Goal: Navigation & Orientation: Find specific page/section

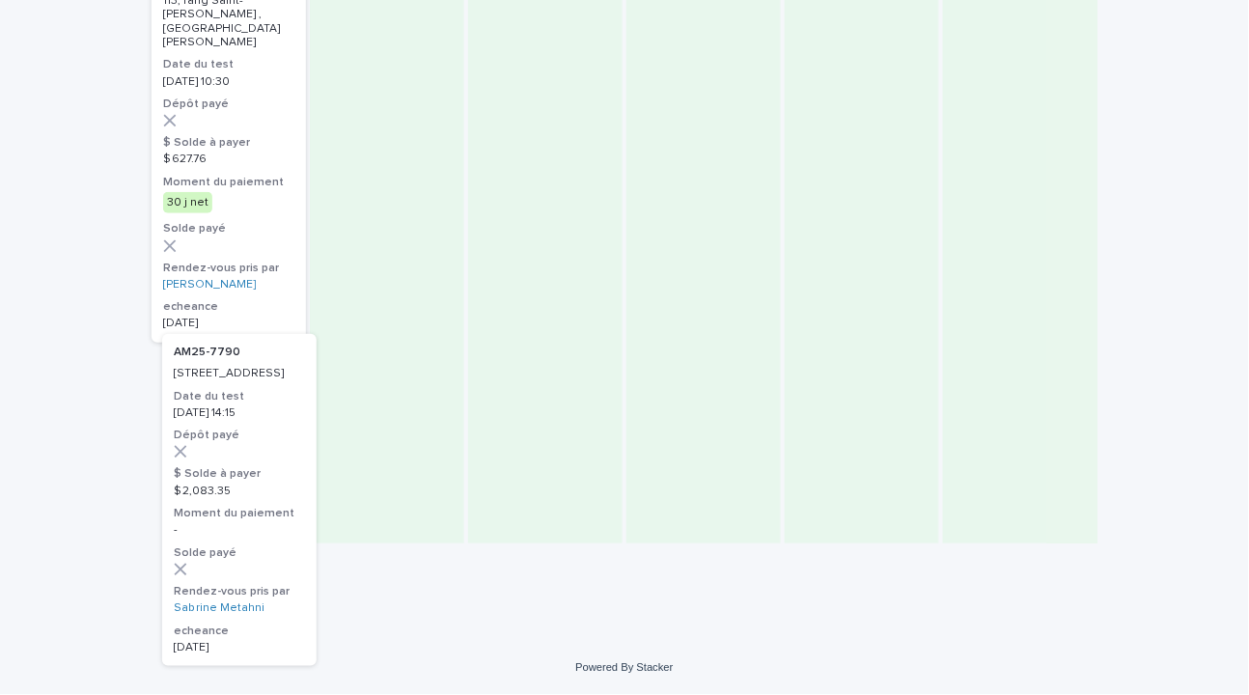
scroll to position [1674, 0]
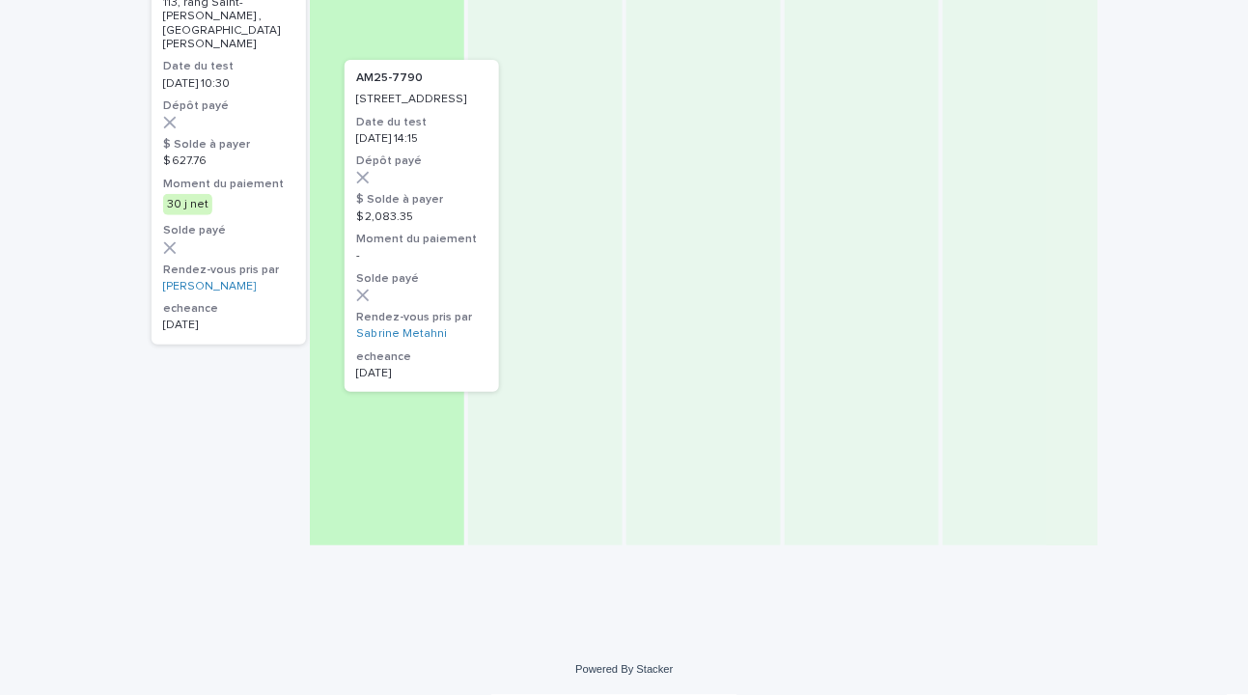
drag, startPoint x: 223, startPoint y: 384, endPoint x: 401, endPoint y: 107, distance: 329.6
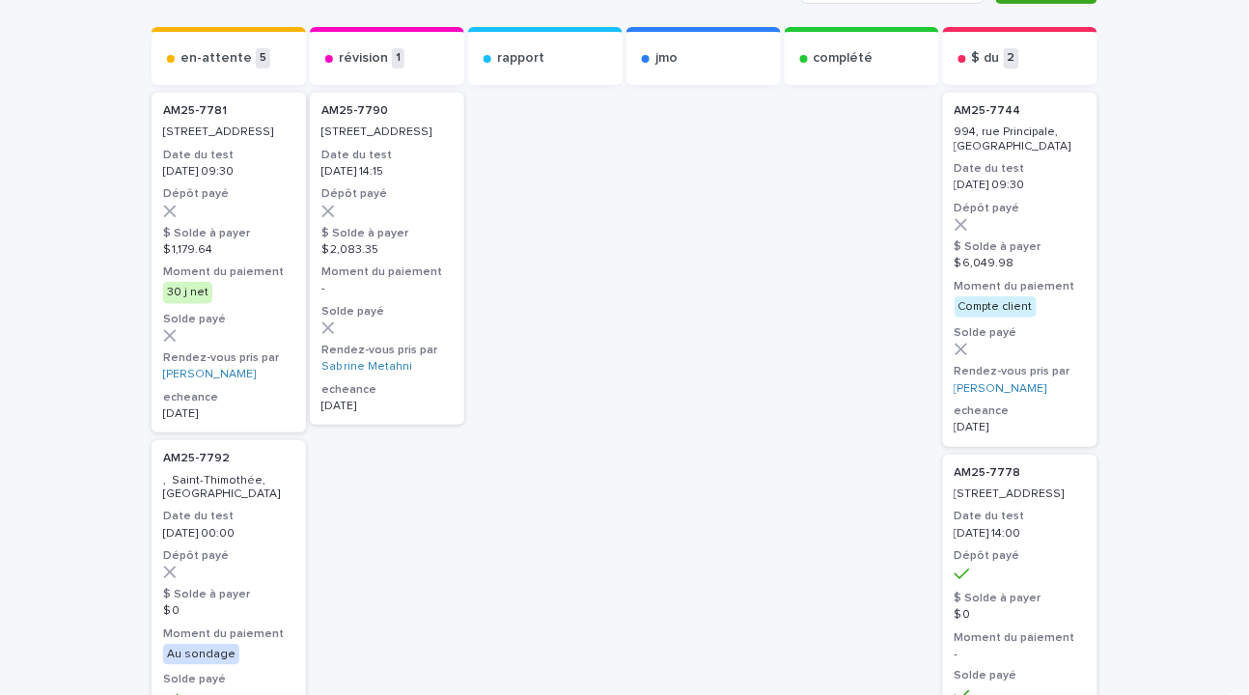
scroll to position [0, 0]
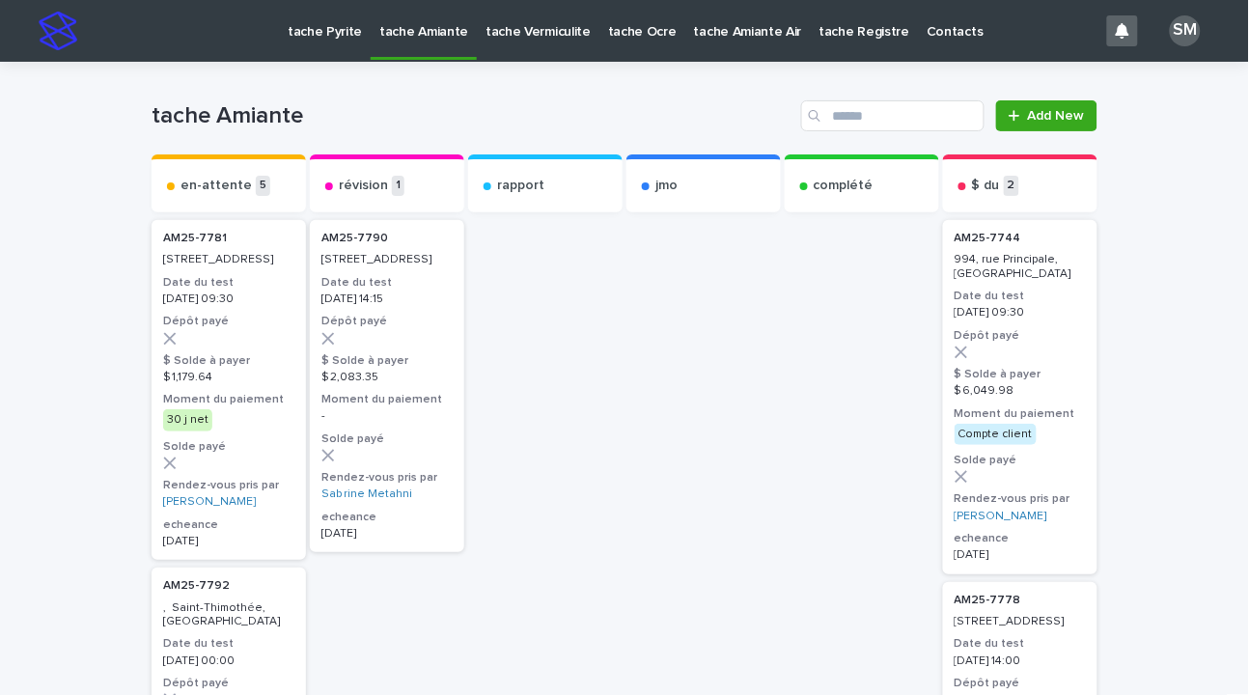
click at [401, 35] on p "tache Amiante" at bounding box center [423, 20] width 89 height 41
click at [332, 27] on p "tache Pyrite" at bounding box center [325, 20] width 74 height 41
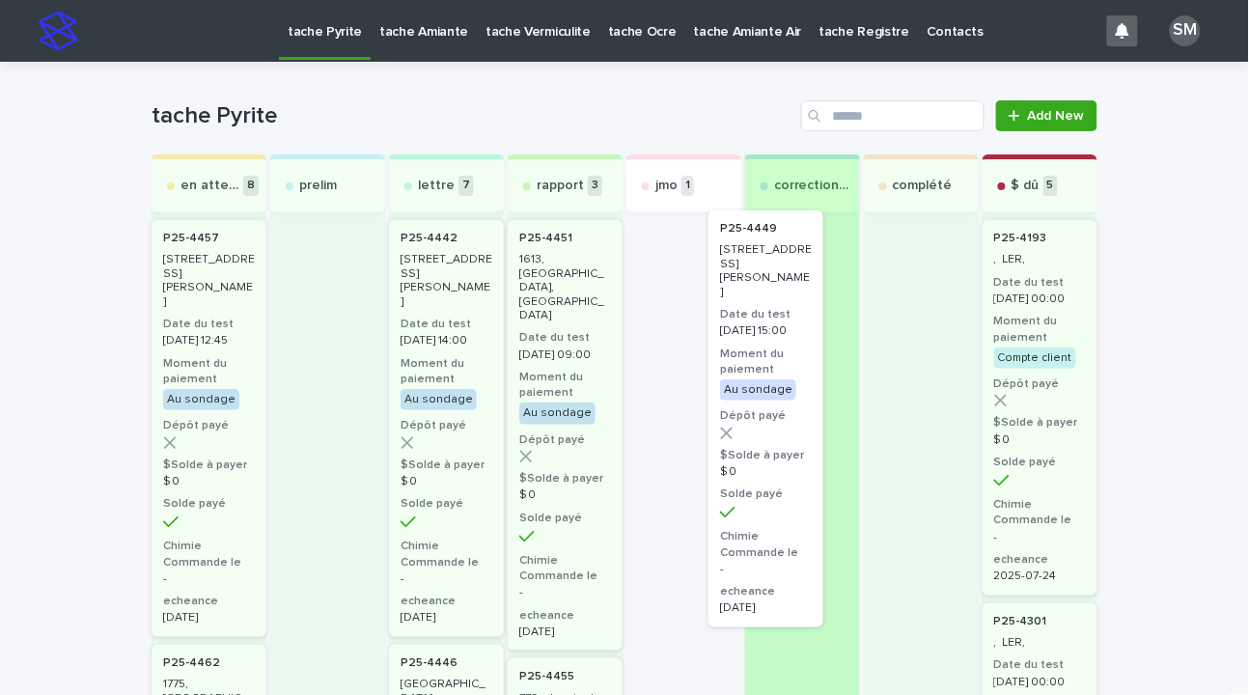
drag, startPoint x: 678, startPoint y: 291, endPoint x: 788, endPoint y: 278, distance: 110.7
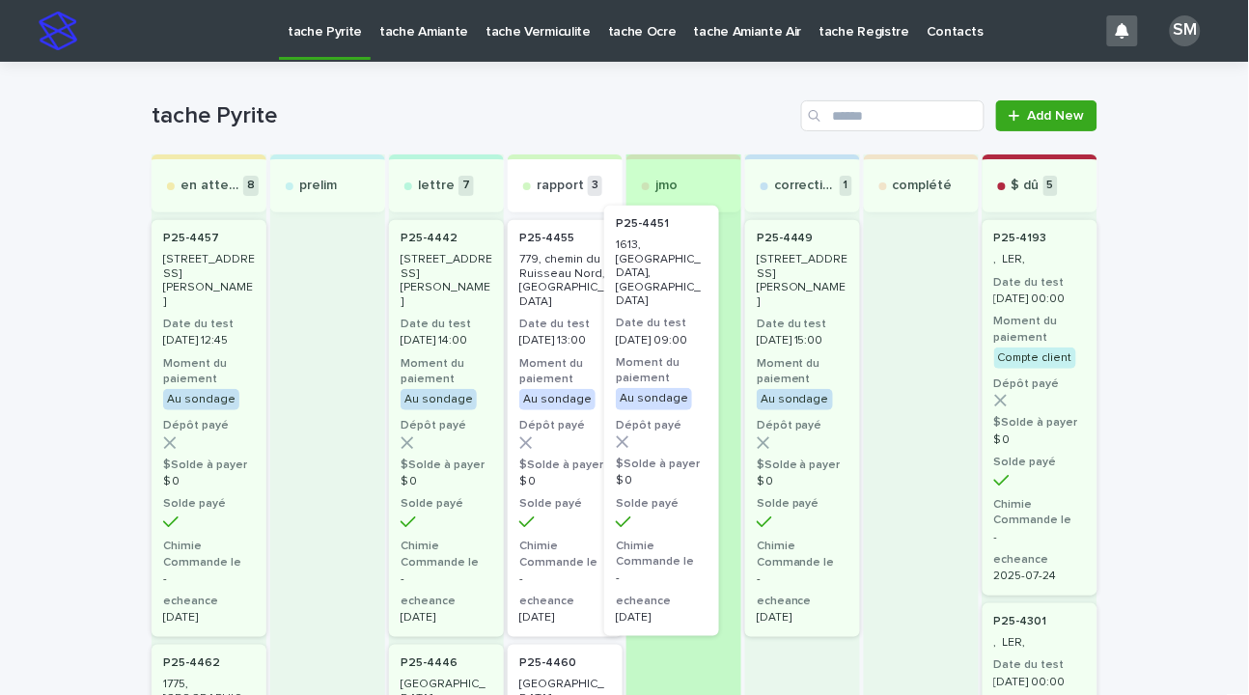
drag, startPoint x: 539, startPoint y: 272, endPoint x: 693, endPoint y: 258, distance: 155.1
